Goal: Task Accomplishment & Management: Manage account settings

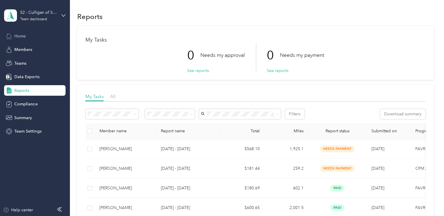
click at [21, 36] on span "Home" at bounding box center [19, 36] width 11 height 6
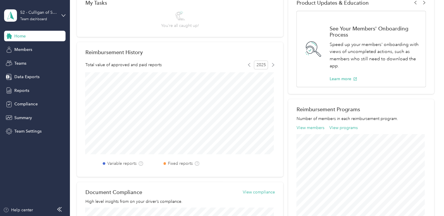
scroll to position [88, 0]
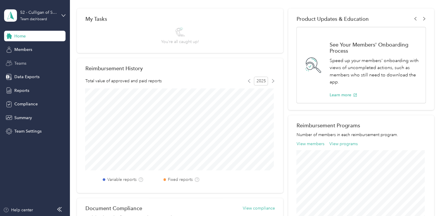
click at [25, 60] on span "Teams" at bounding box center [20, 63] width 12 height 6
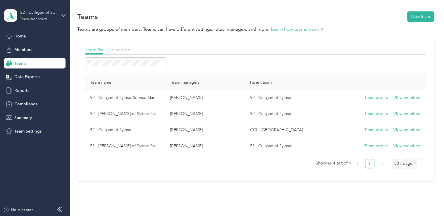
click at [63, 15] on icon at bounding box center [64, 15] width 4 height 2
click at [42, 60] on div "Personal dashboard" at bounding box center [27, 61] width 37 height 6
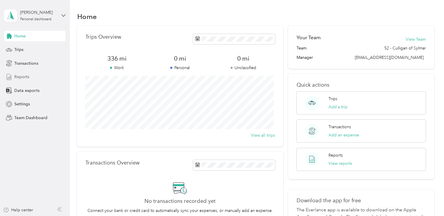
click at [24, 75] on span "Reports" at bounding box center [21, 77] width 15 height 6
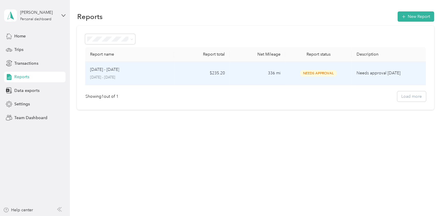
click at [131, 73] on div "Aug 1 - 31, 2025 August 1 - 31, 2025" at bounding box center [130, 73] width 80 height 14
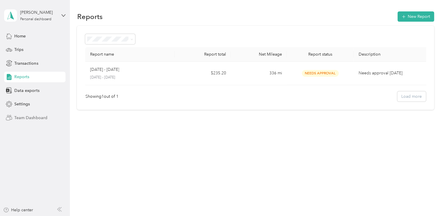
click at [34, 121] on div "Team Dashboard" at bounding box center [34, 117] width 61 height 11
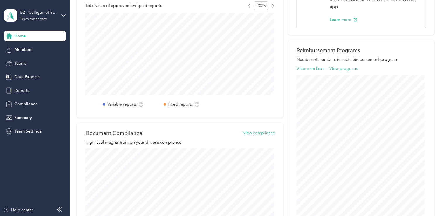
scroll to position [158, 0]
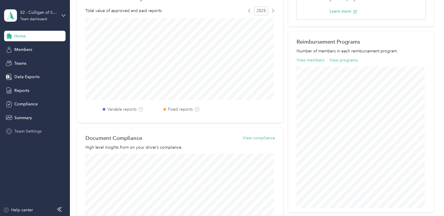
click at [31, 128] on span "Team Settings" at bounding box center [27, 131] width 27 height 6
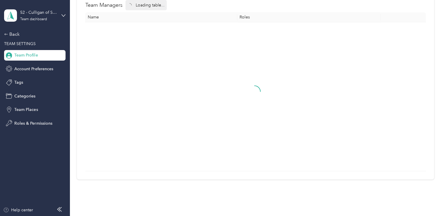
scroll to position [50, 0]
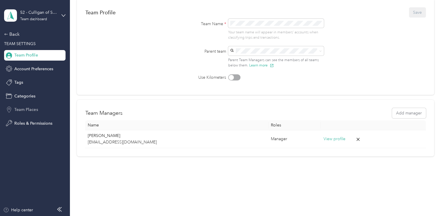
click at [22, 108] on span "Team Places" at bounding box center [25, 110] width 23 height 6
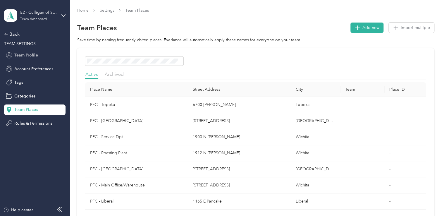
click at [27, 53] on span "Team Profile" at bounding box center [25, 55] width 23 height 6
click at [34, 55] on span "Team Profile" at bounding box center [25, 55] width 23 height 6
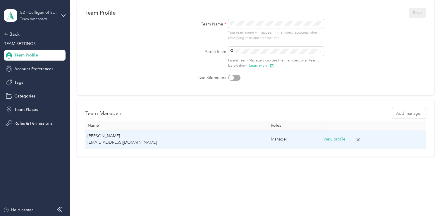
scroll to position [50, 0]
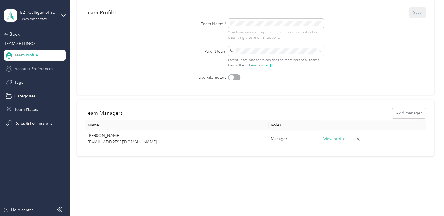
click at [42, 70] on span "Account Preferences" at bounding box center [33, 69] width 39 height 6
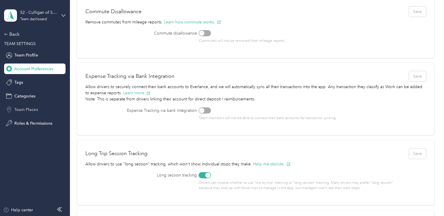
click at [30, 109] on span "Team Places" at bounding box center [25, 110] width 23 height 6
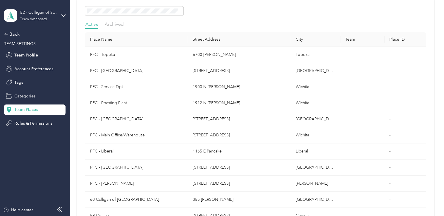
click at [26, 96] on span "Categories" at bounding box center [24, 96] width 21 height 6
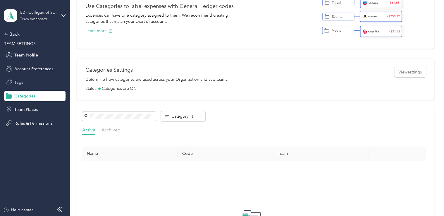
click at [16, 80] on span "Tags" at bounding box center [18, 82] width 9 height 6
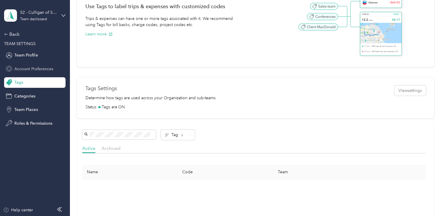
click at [35, 69] on span "Account Preferences" at bounding box center [33, 69] width 39 height 6
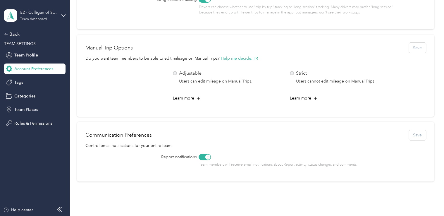
scroll to position [256, 0]
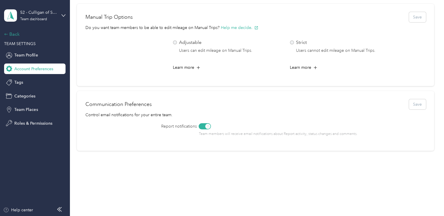
click at [8, 32] on div "Back" at bounding box center [33, 34] width 59 height 7
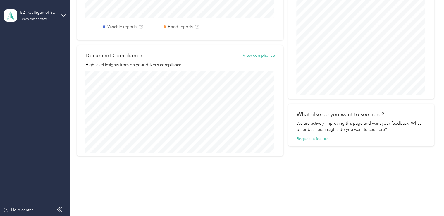
scroll to position [256, 0]
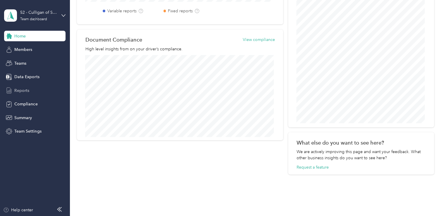
click at [26, 91] on span "Reports" at bounding box center [21, 91] width 15 height 6
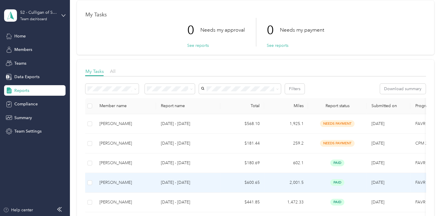
scroll to position [15, 0]
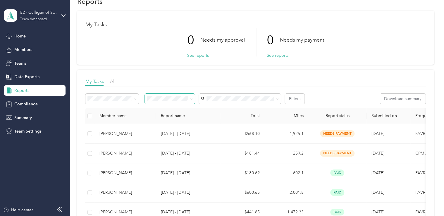
click at [188, 101] on span at bounding box center [170, 99] width 50 height 10
click at [190, 100] on icon at bounding box center [191, 99] width 3 height 3
click at [179, 120] on li "Needs my approval" at bounding box center [170, 116] width 50 height 10
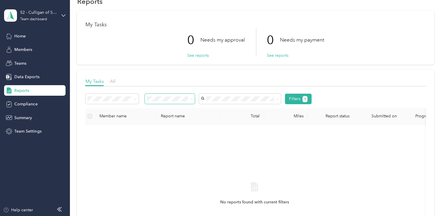
click at [188, 97] on span at bounding box center [190, 99] width 5 height 6
click at [189, 98] on span at bounding box center [190, 99] width 5 height 6
click at [191, 98] on icon at bounding box center [191, 99] width 3 height 3
click at [177, 113] on ol "All Needs my approval Needs my payment Approved by me Rejected by me Paid by me" at bounding box center [170, 138] width 50 height 68
click at [191, 95] on span at bounding box center [170, 99] width 50 height 10
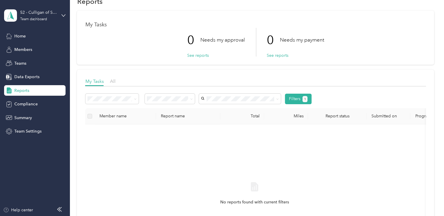
click at [190, 99] on icon at bounding box center [191, 99] width 3 height 3
click at [182, 108] on div "All" at bounding box center [170, 106] width 42 height 6
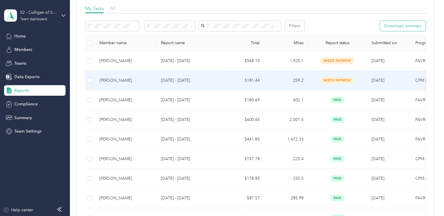
scroll to position [117, 0]
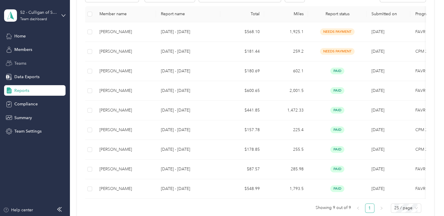
click at [17, 64] on span "Teams" at bounding box center [20, 63] width 12 height 6
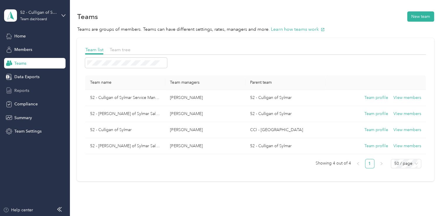
click at [27, 90] on span "Reports" at bounding box center [21, 91] width 15 height 6
